Goal: Task Accomplishment & Management: Complete application form

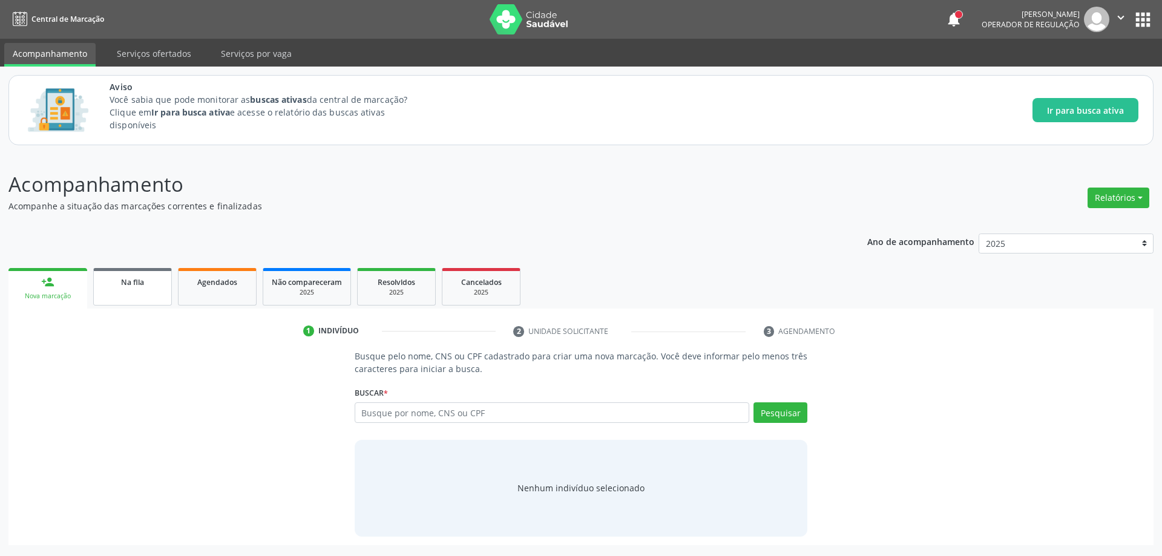
click at [136, 289] on link "Na fila" at bounding box center [132, 287] width 79 height 38
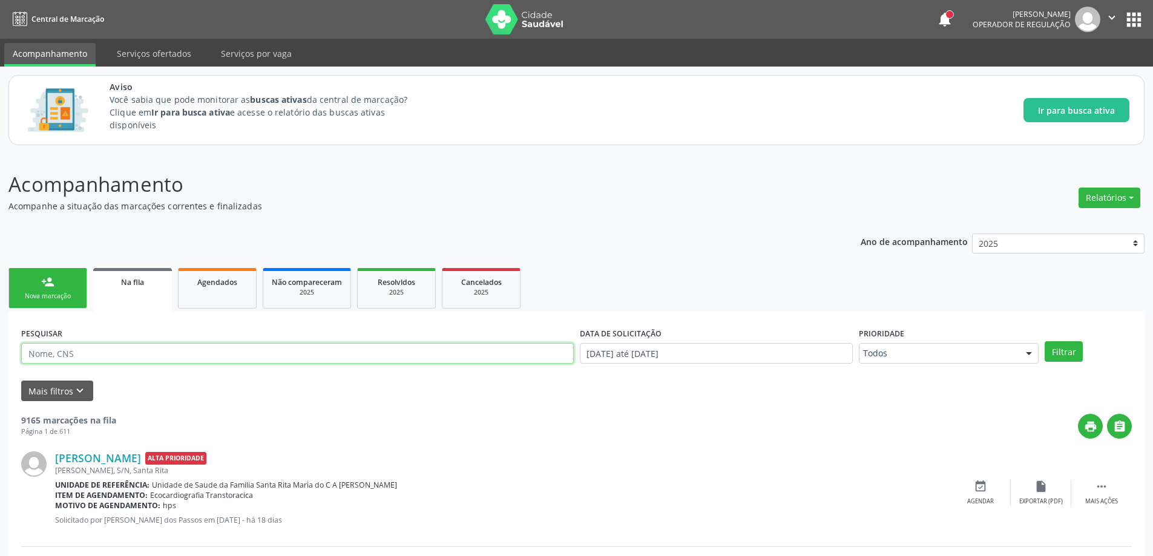
paste input "700403418865748"
click at [1060, 355] on button "Filtrar" at bounding box center [1064, 351] width 38 height 21
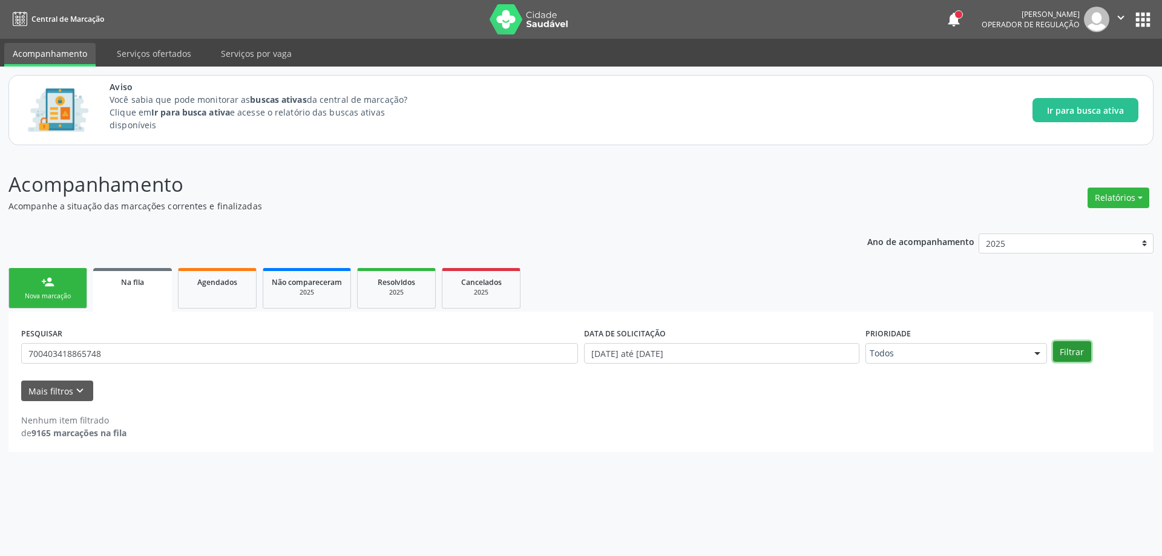
click at [1075, 355] on button "Filtrar" at bounding box center [1072, 351] width 38 height 21
click at [118, 358] on input "700403418865748" at bounding box center [299, 353] width 557 height 21
type input "7"
paste input "700005649838709"
type input "700005649838709"
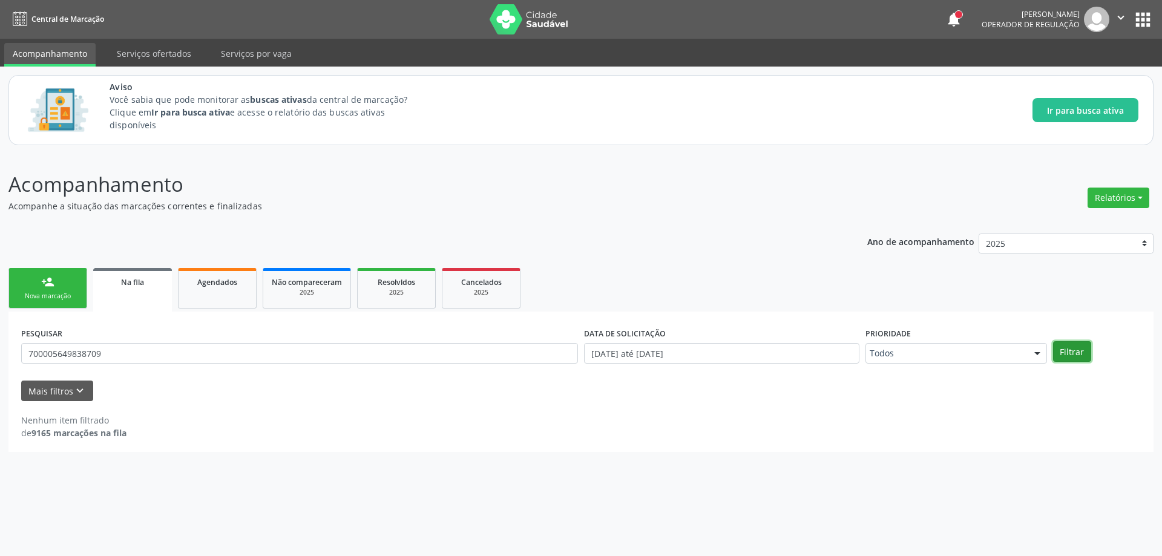
click at [1080, 355] on button "Filtrar" at bounding box center [1072, 351] width 38 height 21
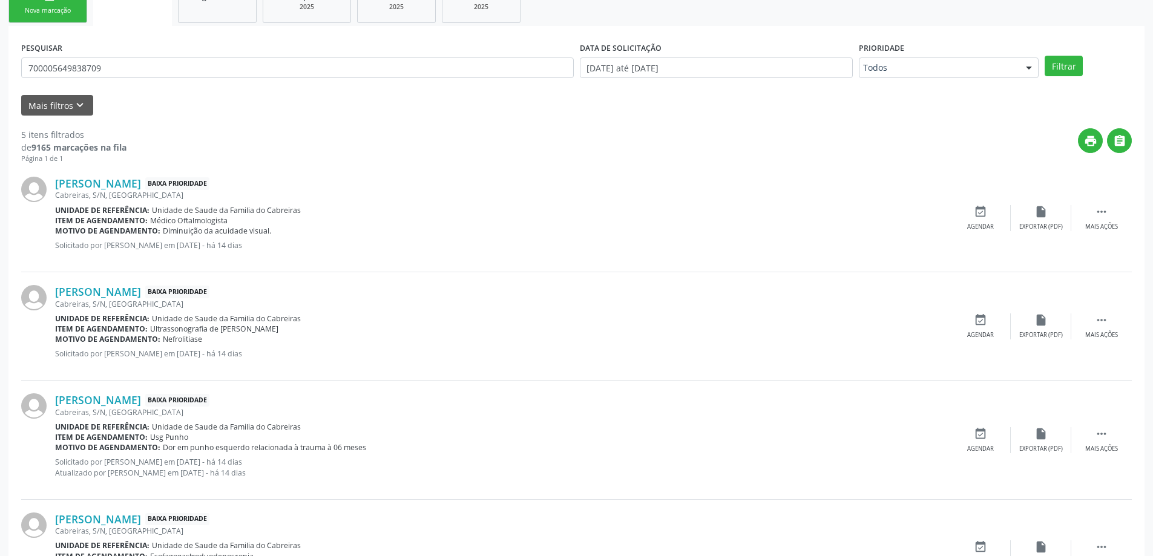
scroll to position [303, 0]
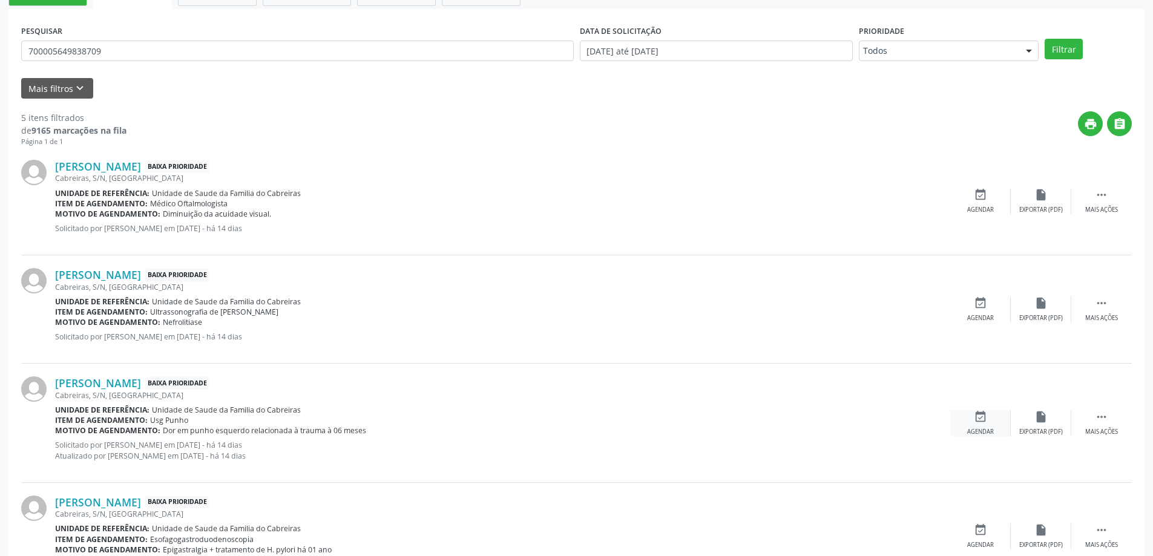
click at [980, 415] on icon "event_available" at bounding box center [980, 416] width 13 height 13
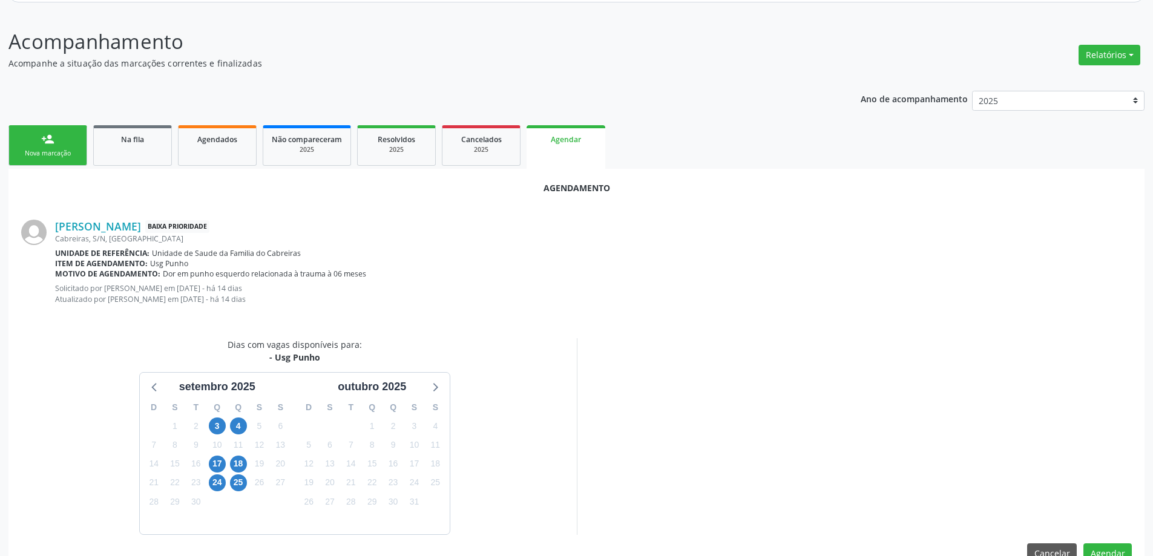
scroll to position [171, 0]
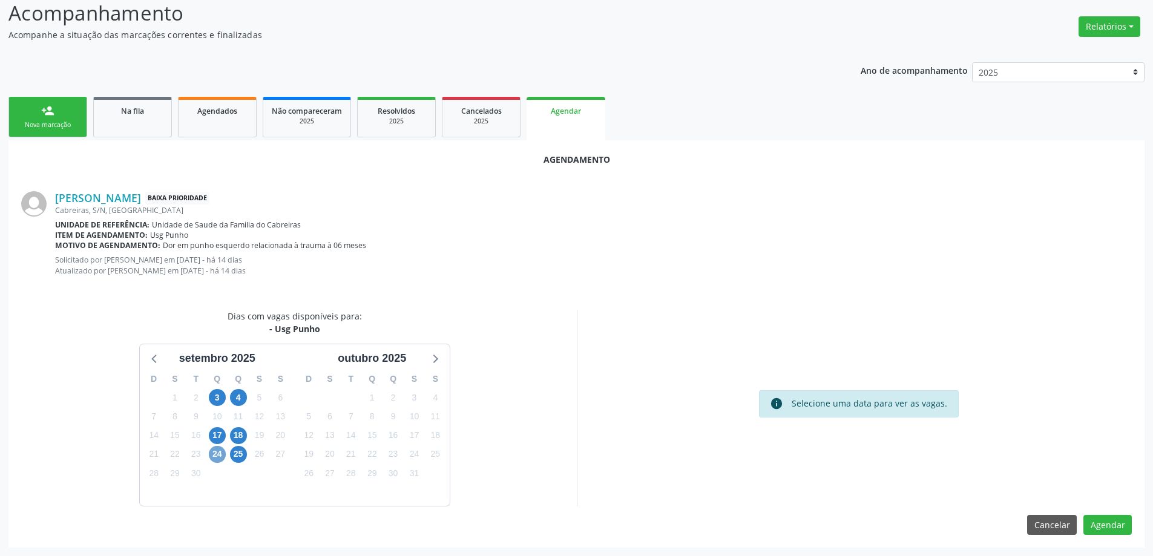
click at [214, 454] on span "24" at bounding box center [217, 454] width 17 height 17
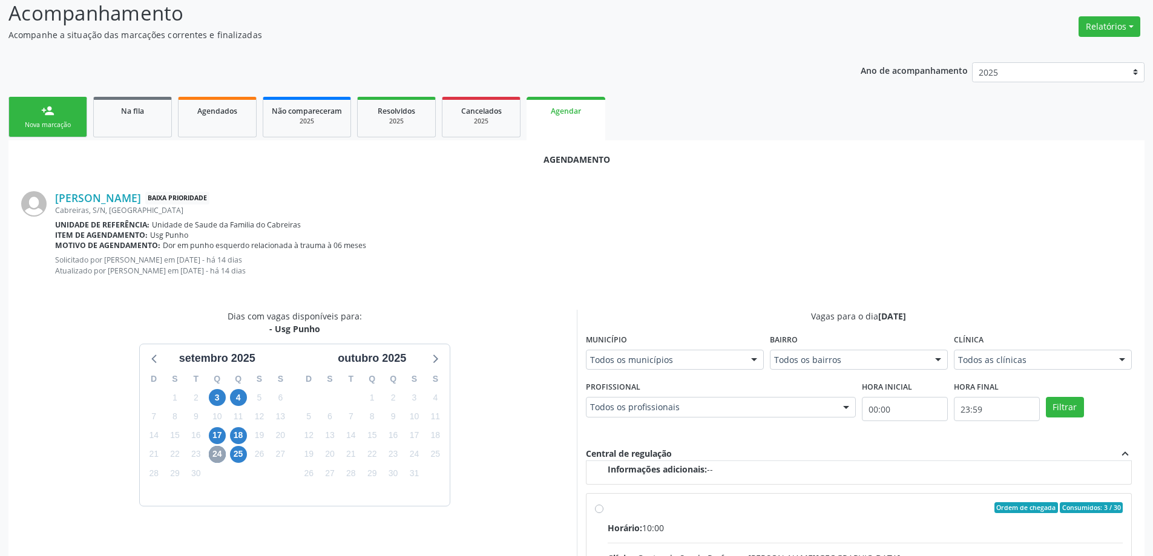
scroll to position [191, 0]
click at [596, 506] on input "Ordem de chegada Consumidos: 3 / 30 Horário: 10:00 Clínica: Centro de Saude Pro…" at bounding box center [599, 505] width 8 height 11
radio input "true"
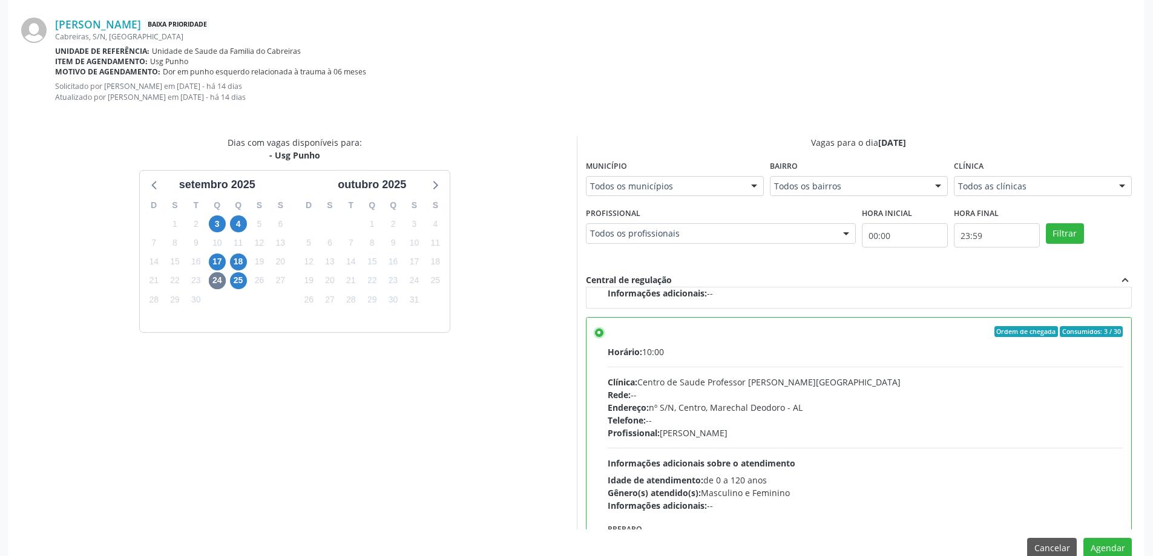
scroll to position [368, 0]
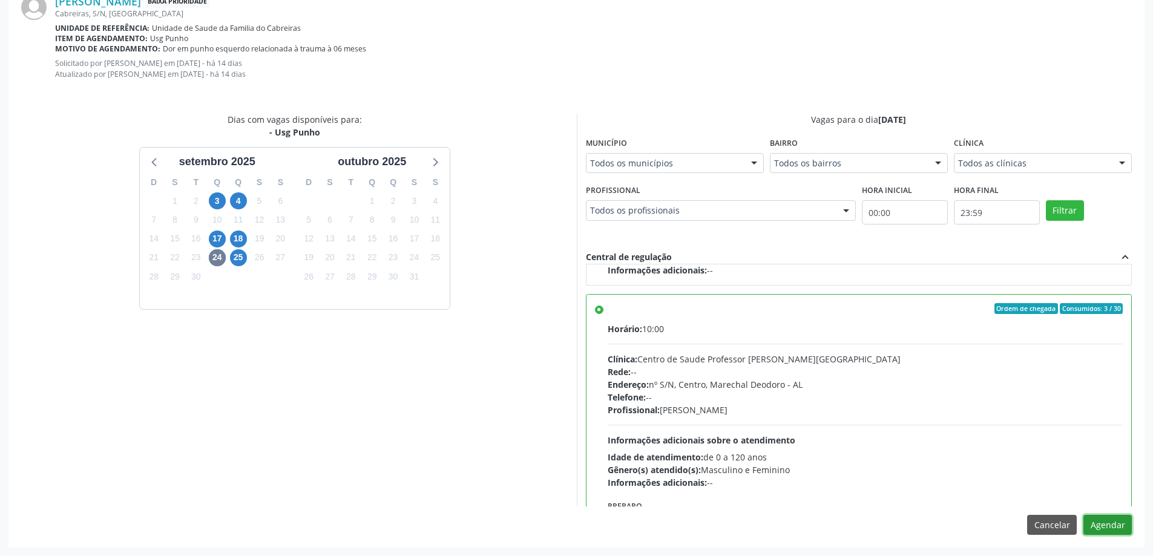
click at [1115, 523] on button "Agendar" at bounding box center [1107, 525] width 48 height 21
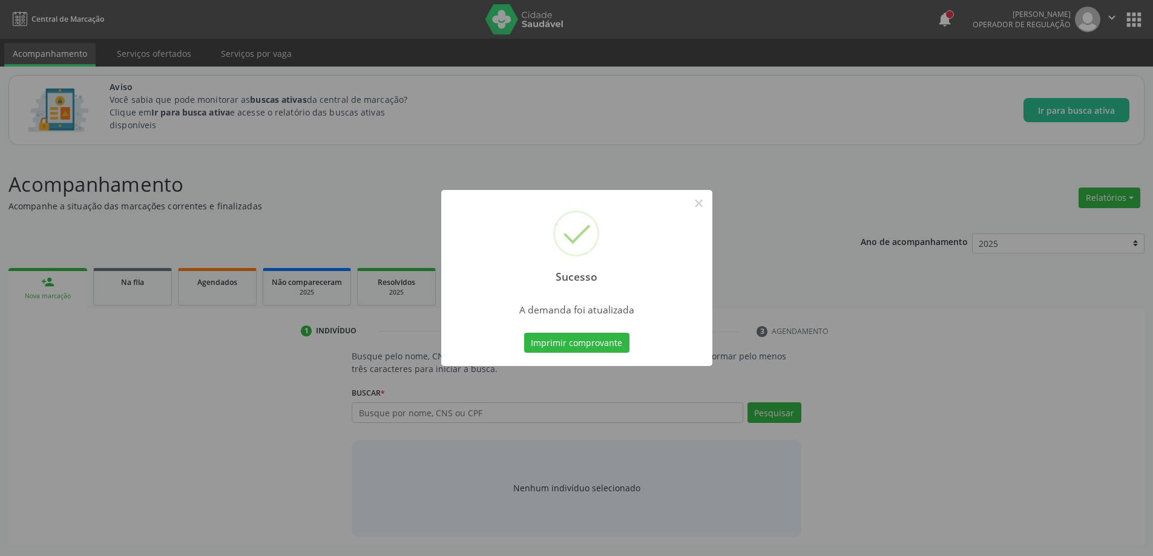
scroll to position [0, 0]
click at [703, 199] on button "×" at bounding box center [703, 203] width 21 height 21
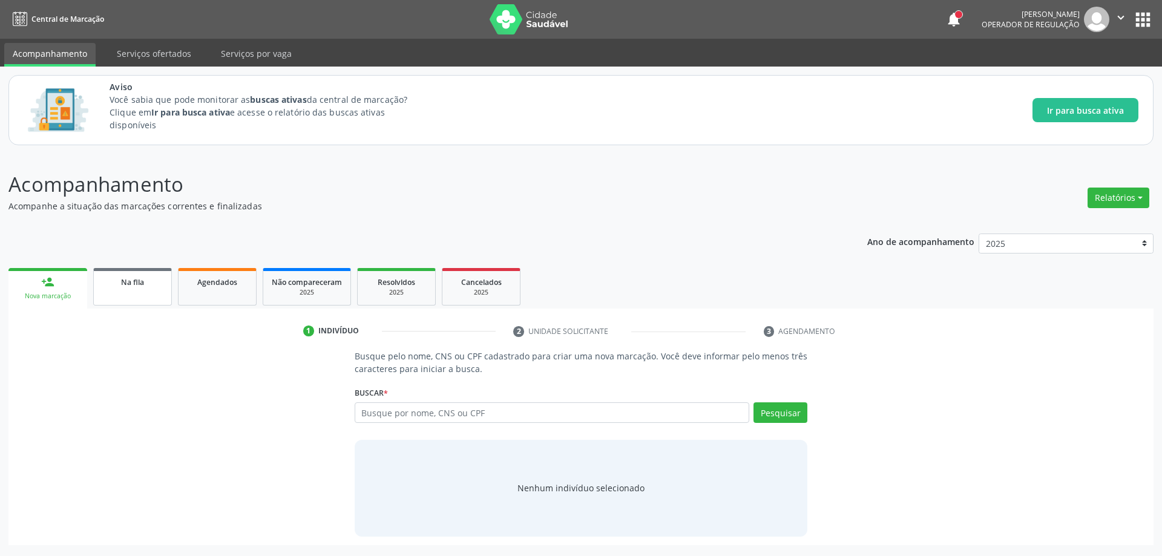
click at [118, 290] on link "Na fila" at bounding box center [132, 287] width 79 height 38
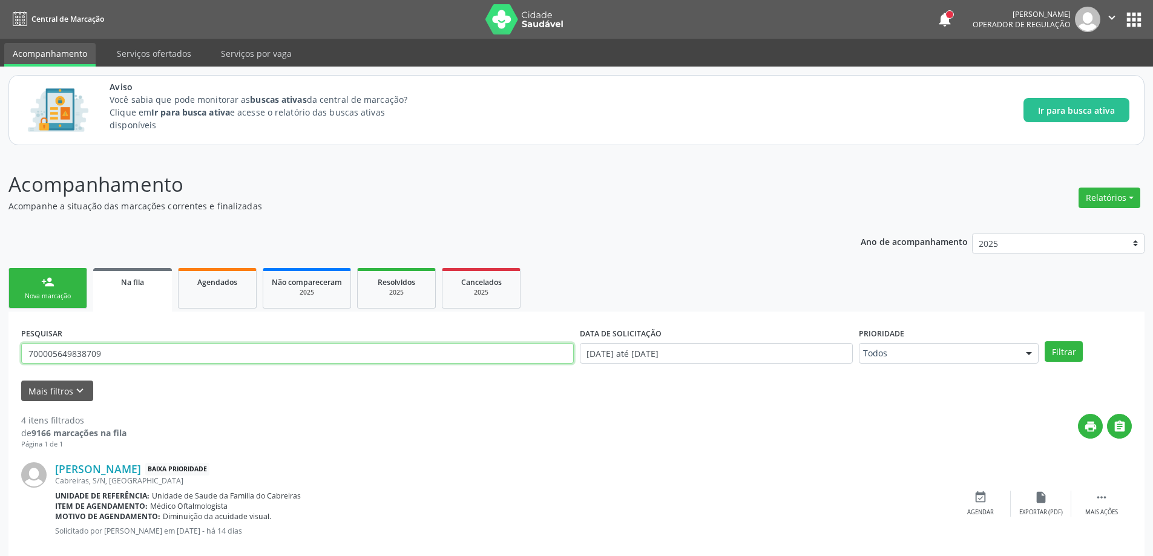
click at [142, 356] on input "700005649838709" at bounding box center [297, 353] width 553 height 21
type input "7"
paste input "700005649838709"
type input "700005649838709"
click at [1053, 354] on button "Filtrar" at bounding box center [1064, 351] width 38 height 21
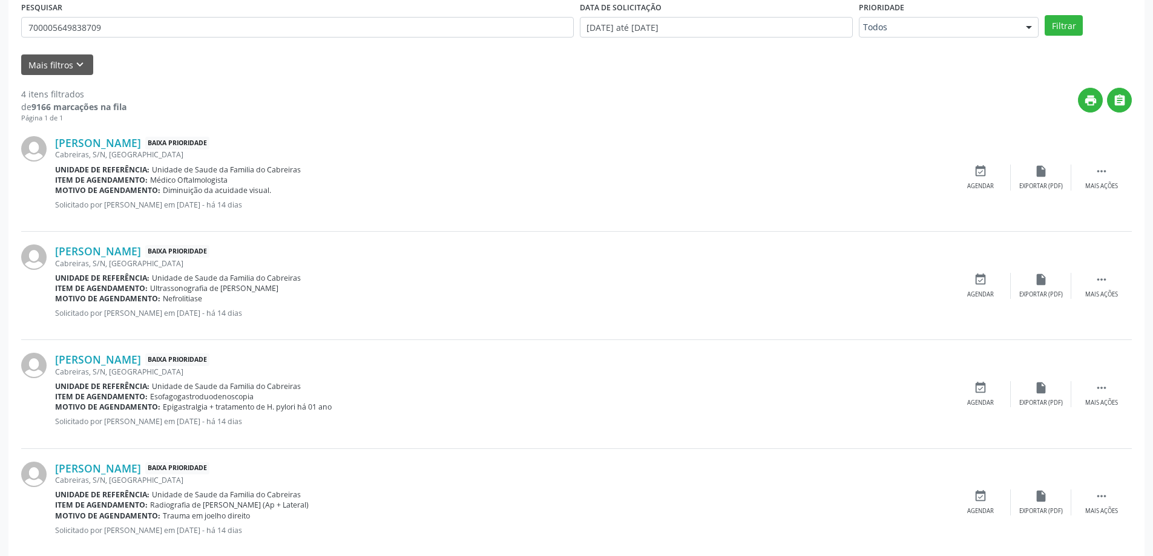
scroll to position [348, 0]
